Goal: Task Accomplishment & Management: Complete application form

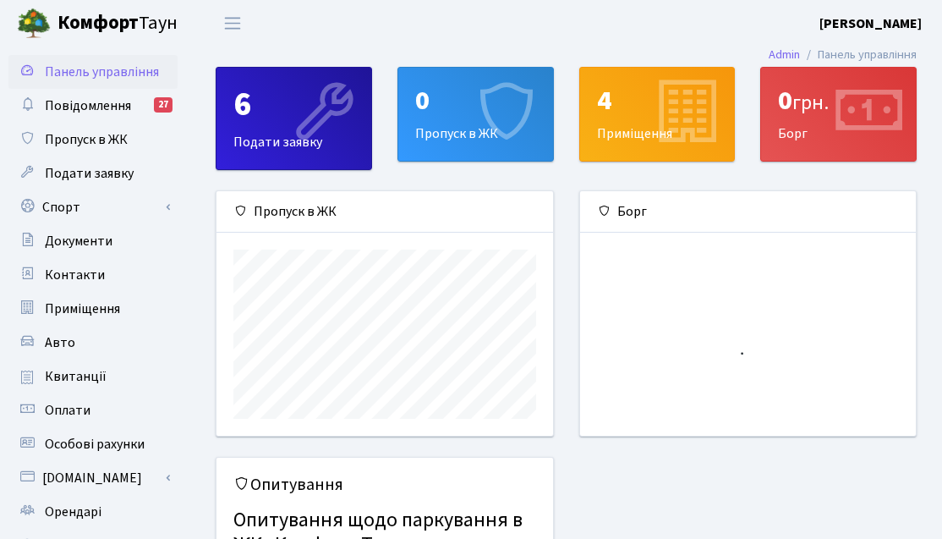
scroll to position [244, 336]
click at [412, 123] on div "0 Пропуск в ЖК" at bounding box center [475, 114] width 155 height 93
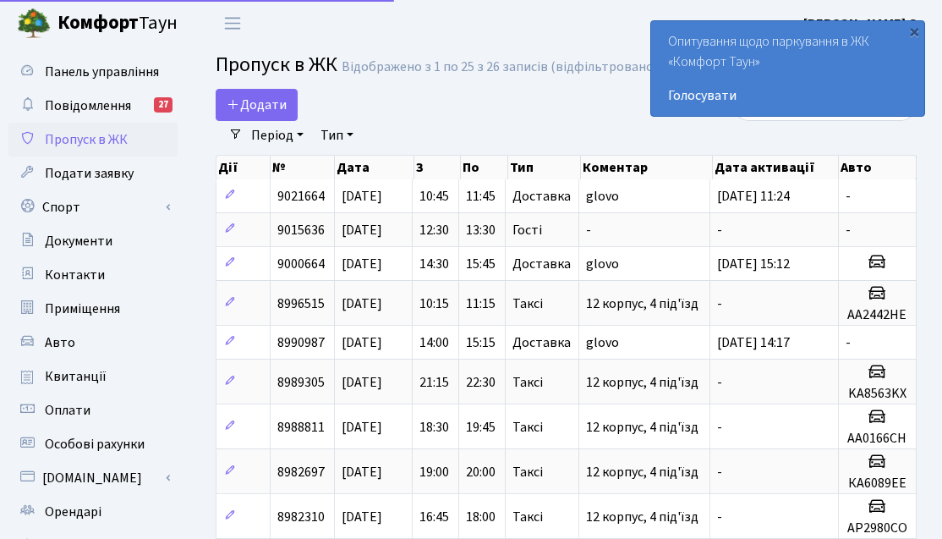
select select "25"
click at [912, 36] on div "×" at bounding box center [914, 31] width 17 height 17
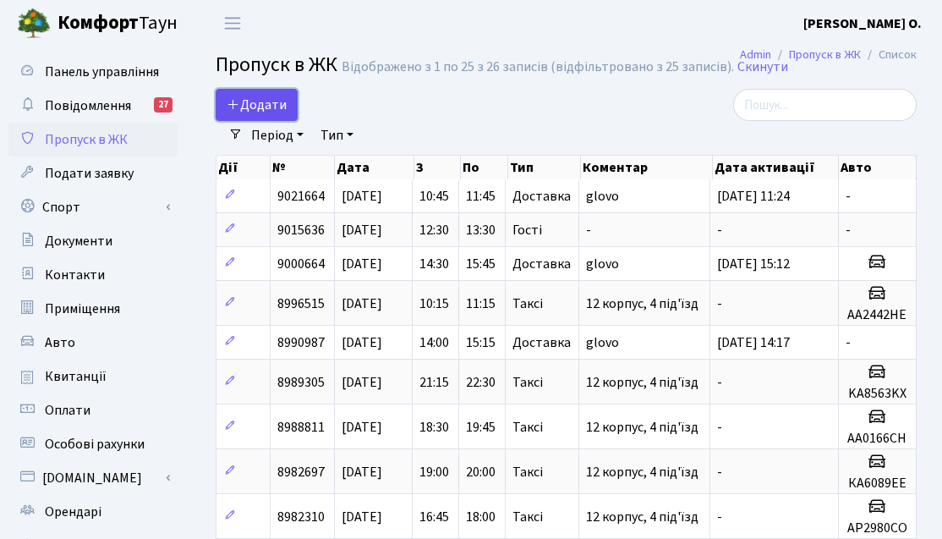
click at [252, 115] on link "Додати" at bounding box center [257, 105] width 82 height 32
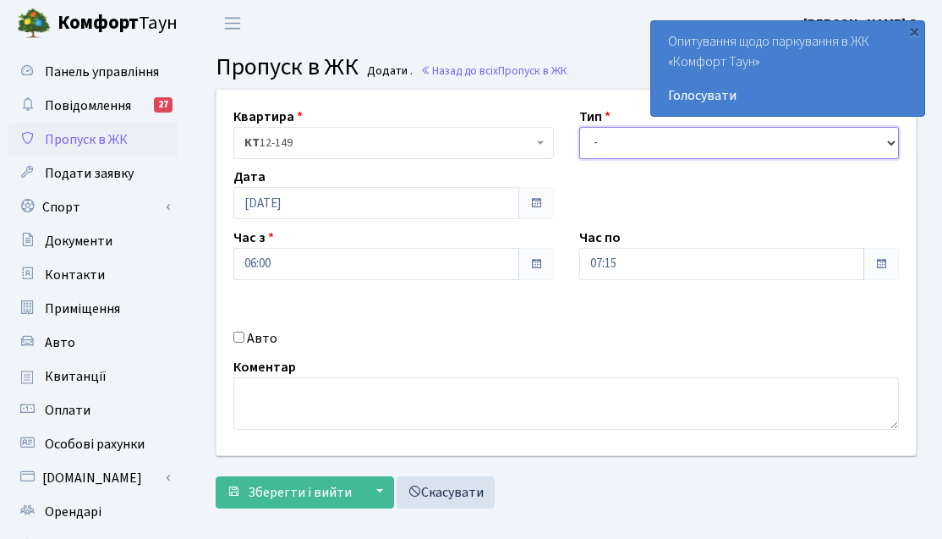
click at [613, 152] on select "- Доставка Таксі Гості Сервіс" at bounding box center [739, 143] width 321 height 32
select select "2"
click at [579, 127] on select "- Доставка Таксі Гості Сервіс" at bounding box center [739, 143] width 321 height 32
click at [229, 339] on div "Авто" at bounding box center [394, 338] width 346 height 20
click at [242, 337] on input "Авто" at bounding box center [238, 337] width 11 height 11
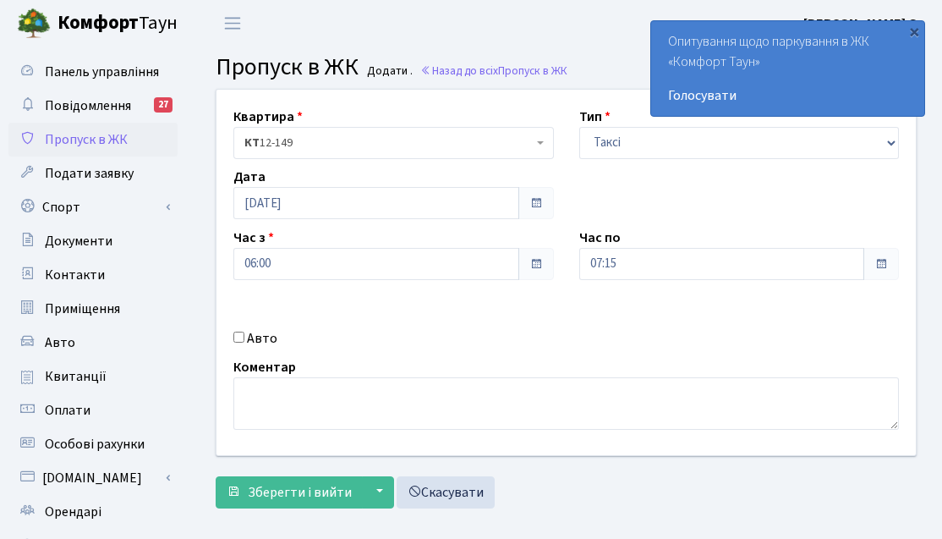
checkbox input "true"
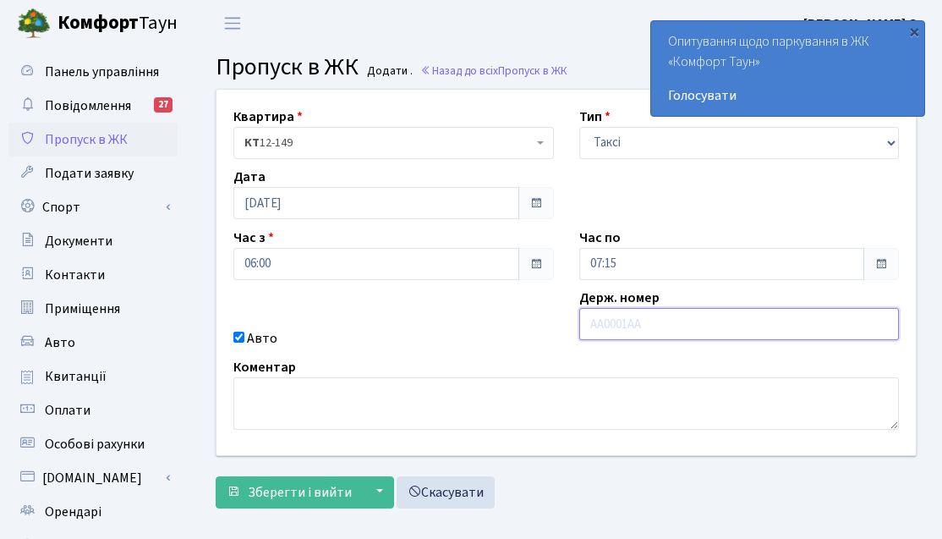
paste input "KA9288KO"
type input "KA9288KO"
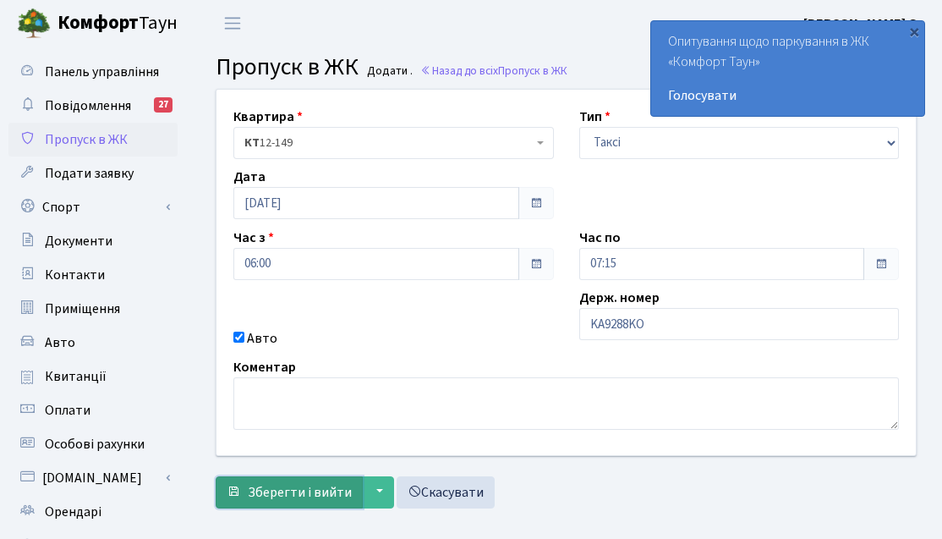
click at [314, 488] on span "Зберегти і вийти" at bounding box center [300, 492] width 104 height 19
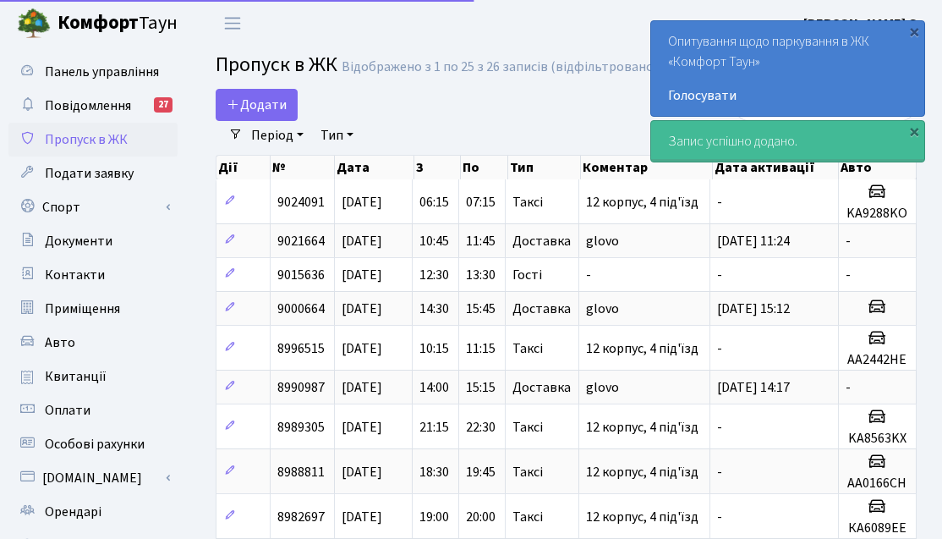
select select "25"
click at [910, 26] on div "×" at bounding box center [914, 31] width 17 height 17
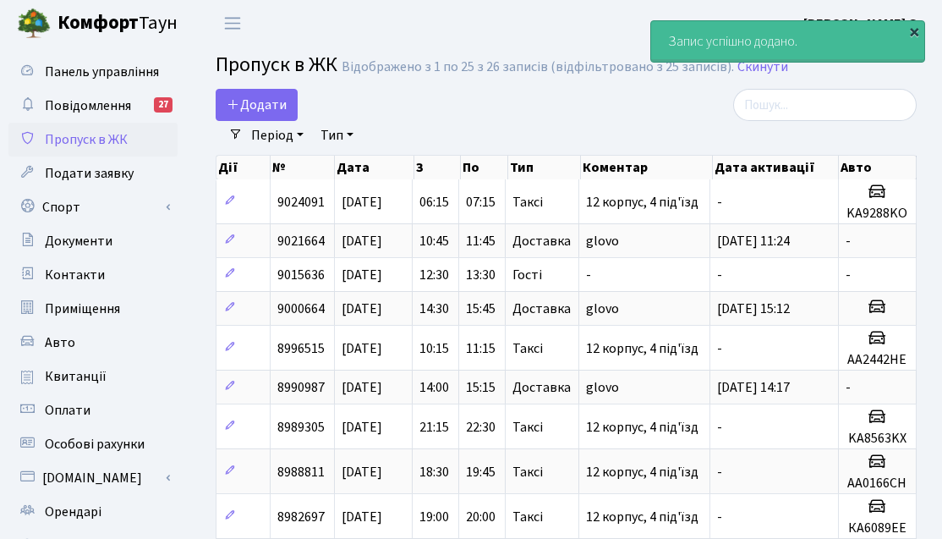
click at [917, 31] on div "×" at bounding box center [914, 31] width 17 height 17
